Goal: Navigation & Orientation: Understand site structure

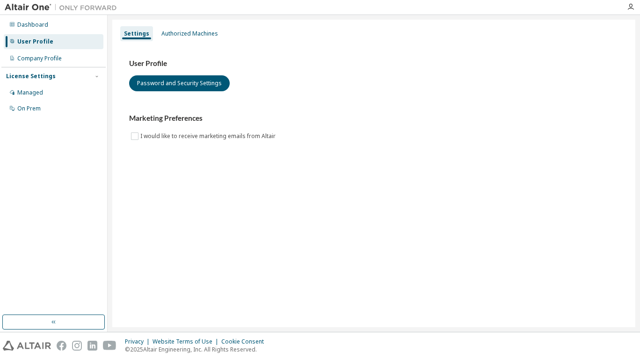
click at [67, 58] on div "Company Profile" at bounding box center [54, 58] width 100 height 15
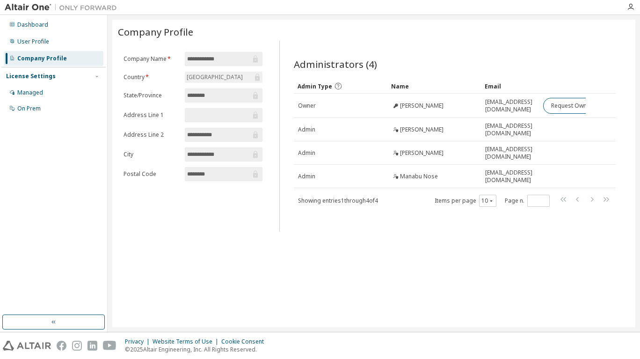
click at [67, 43] on div "User Profile" at bounding box center [54, 41] width 100 height 15
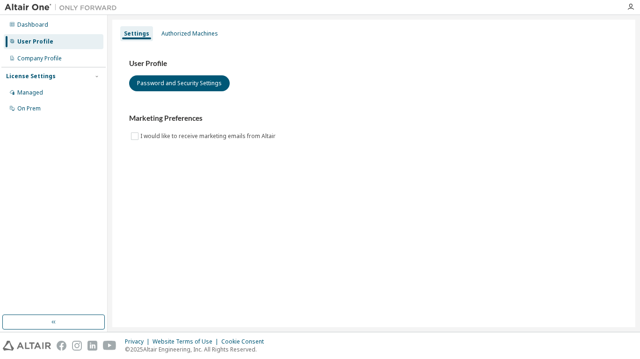
click at [70, 31] on div "Dashboard" at bounding box center [54, 24] width 100 height 15
